Goal: Use online tool/utility

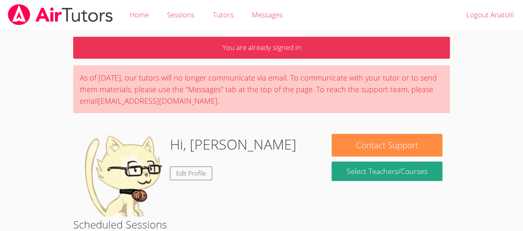
click at [324, 88] on div "As of Saturday, March 22nd, our tutors will no longer communicate via email. To…" at bounding box center [261, 89] width 376 height 48
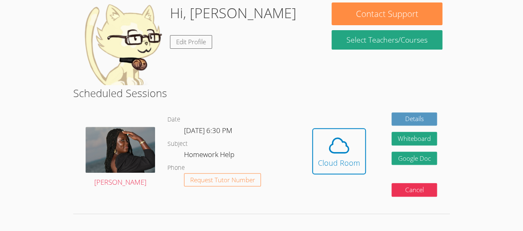
scroll to position [132, 0]
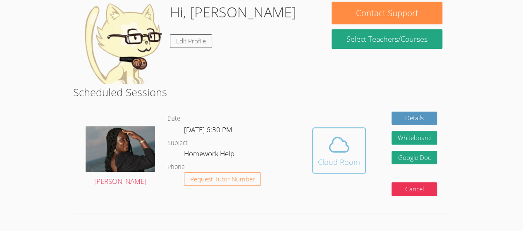
click at [343, 152] on icon at bounding box center [338, 145] width 19 height 14
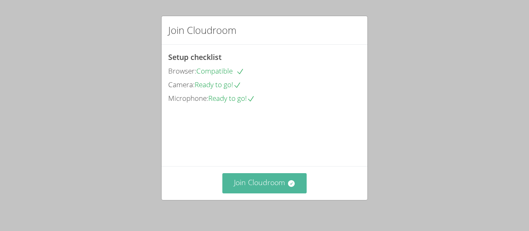
click at [259, 178] on button "Join Cloudroom" at bounding box center [264, 183] width 85 height 20
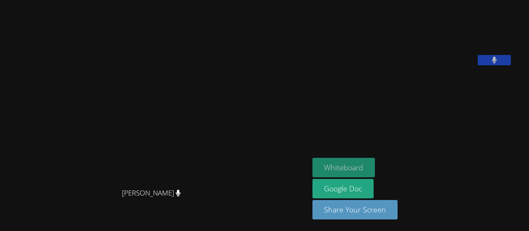
click at [369, 167] on button "Whiteboard" at bounding box center [343, 167] width 62 height 19
